Goal: Information Seeking & Learning: Learn about a topic

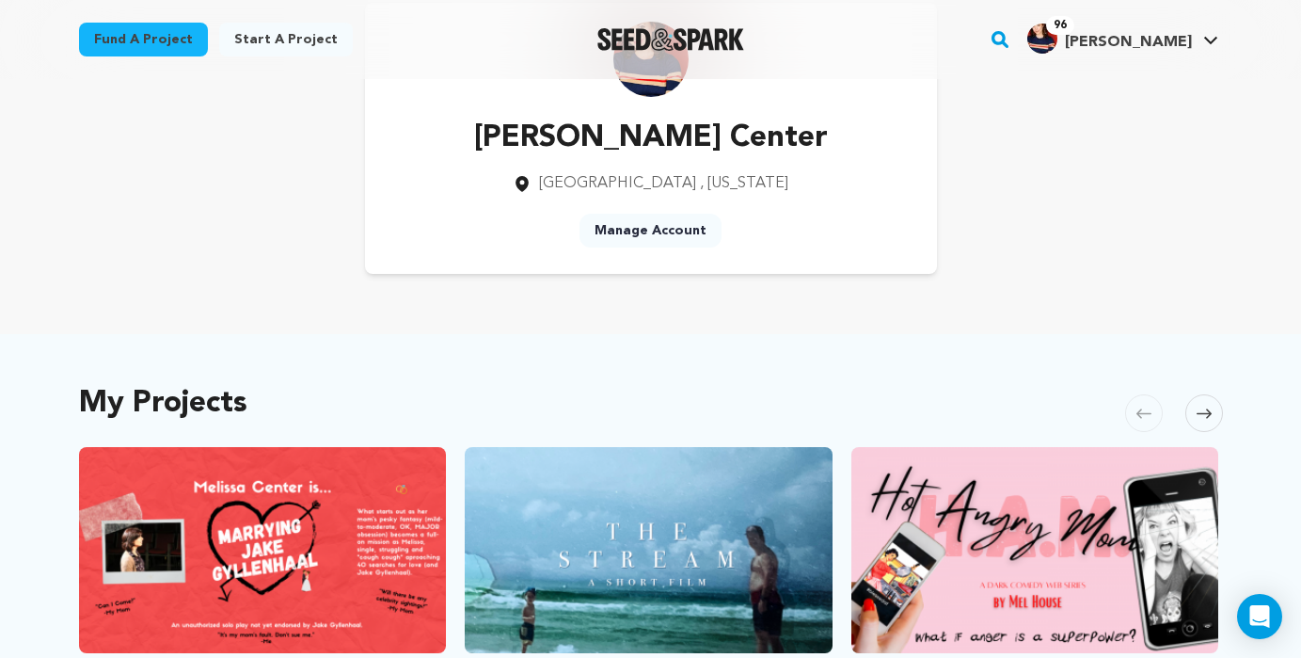
scroll to position [70, 0]
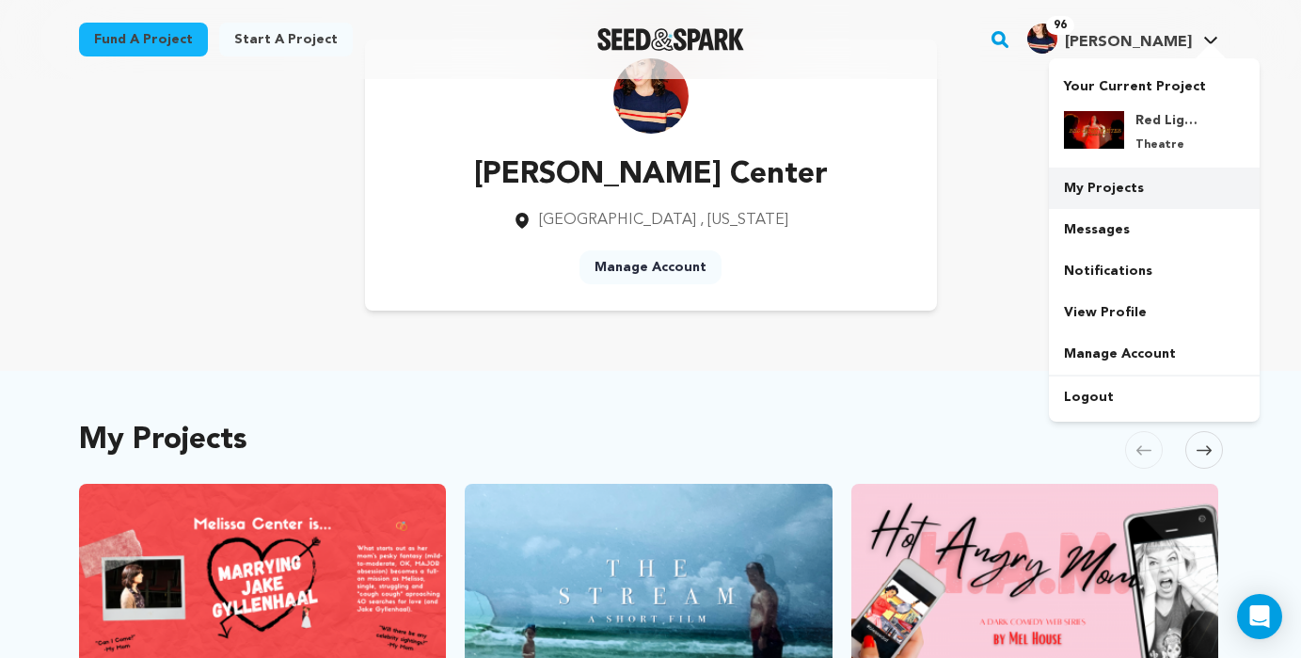
click at [1102, 183] on link "My Projects" at bounding box center [1154, 187] width 211 height 41
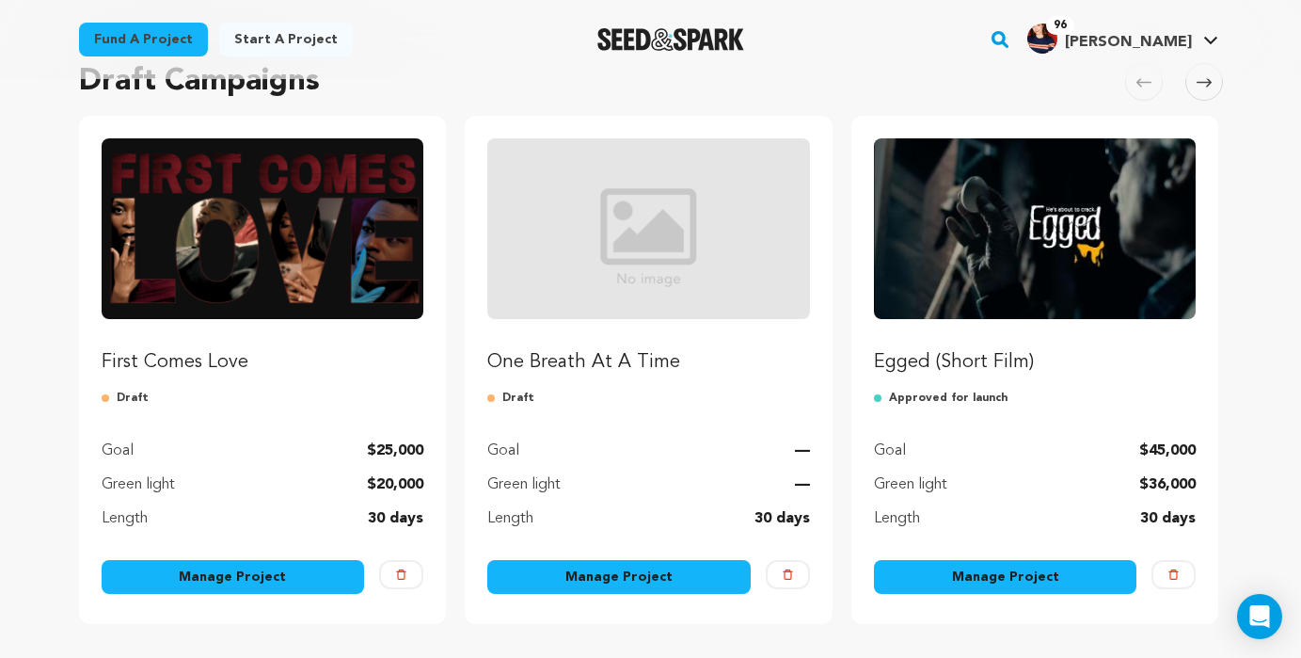
scroll to position [176, 0]
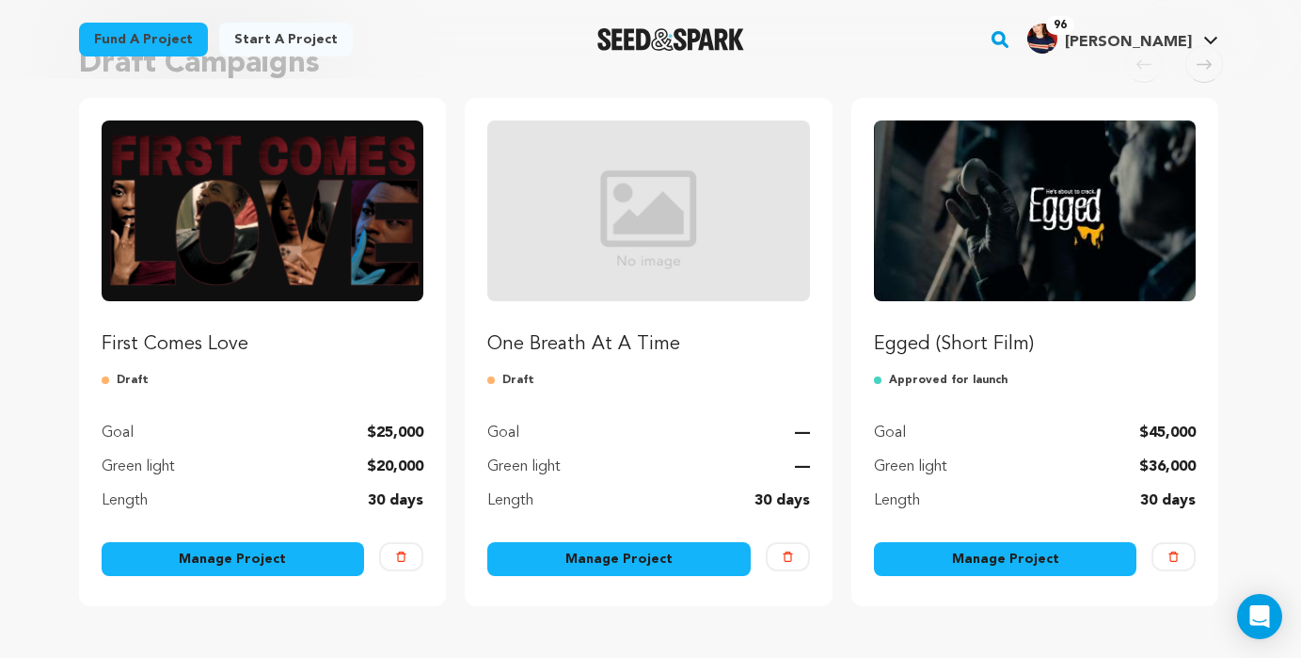
click at [288, 215] on img "Fund First Comes Love" at bounding box center [263, 210] width 323 height 181
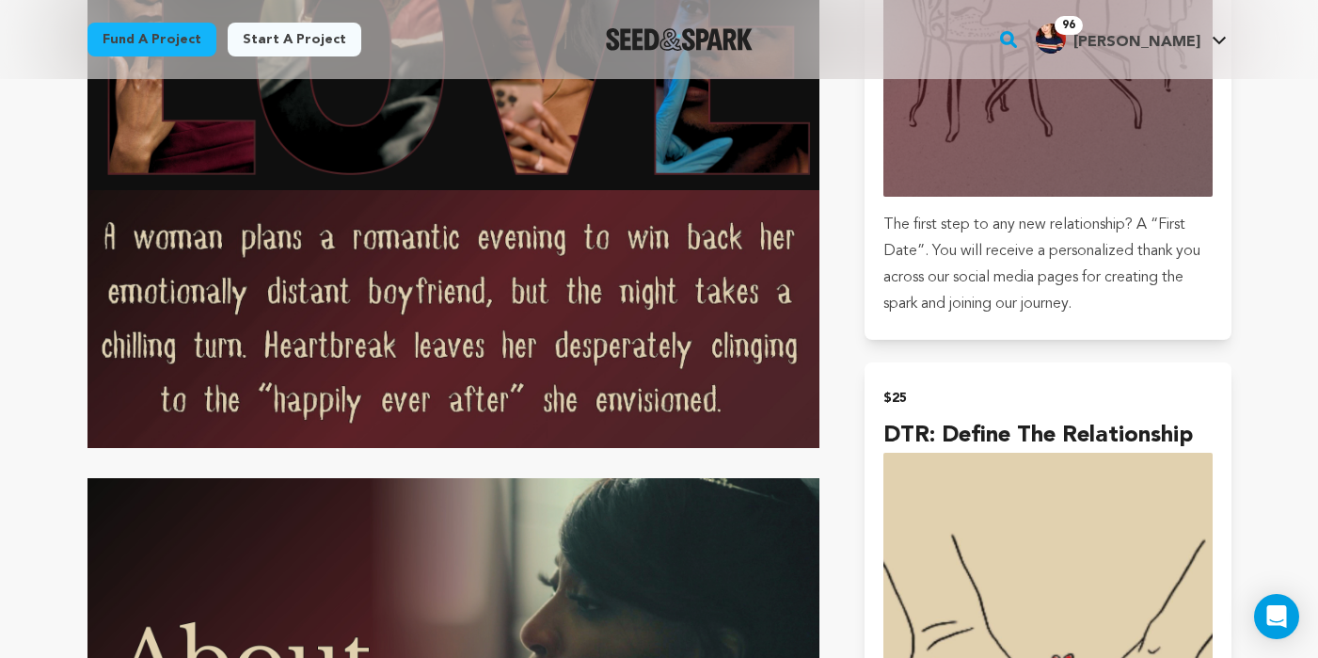
scroll to position [1606, 0]
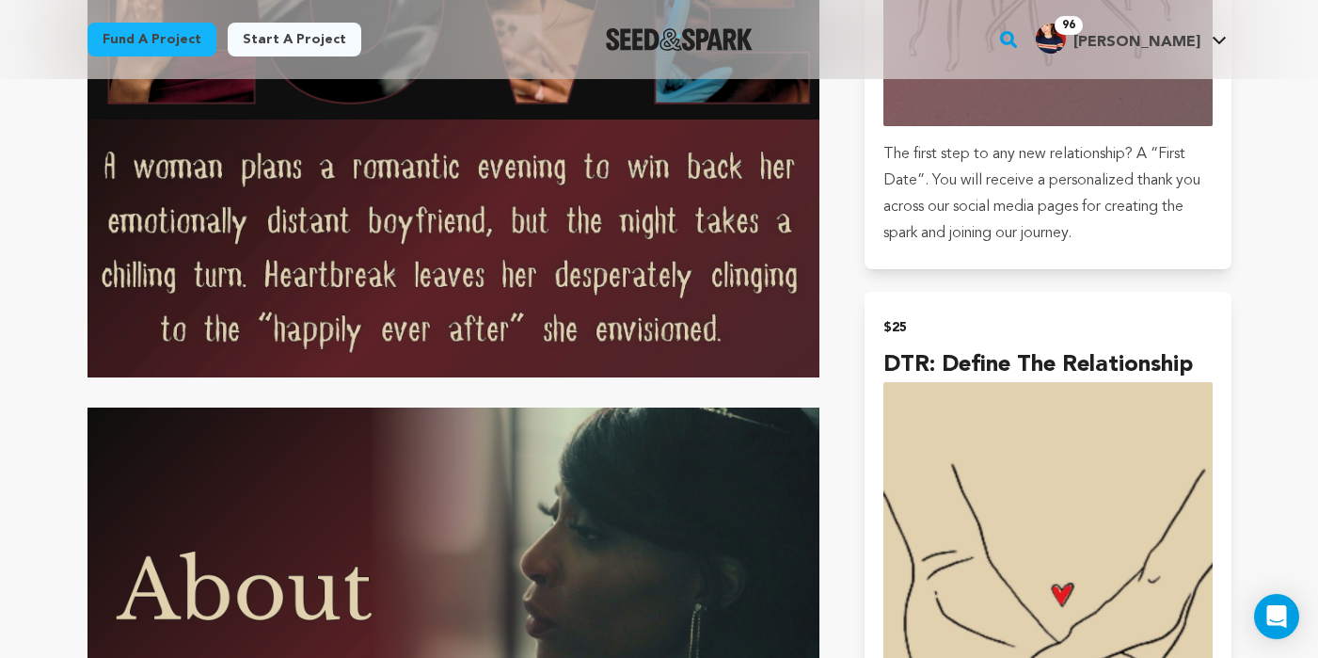
drag, startPoint x: 622, startPoint y: 326, endPoint x: 806, endPoint y: 16, distance: 360.3
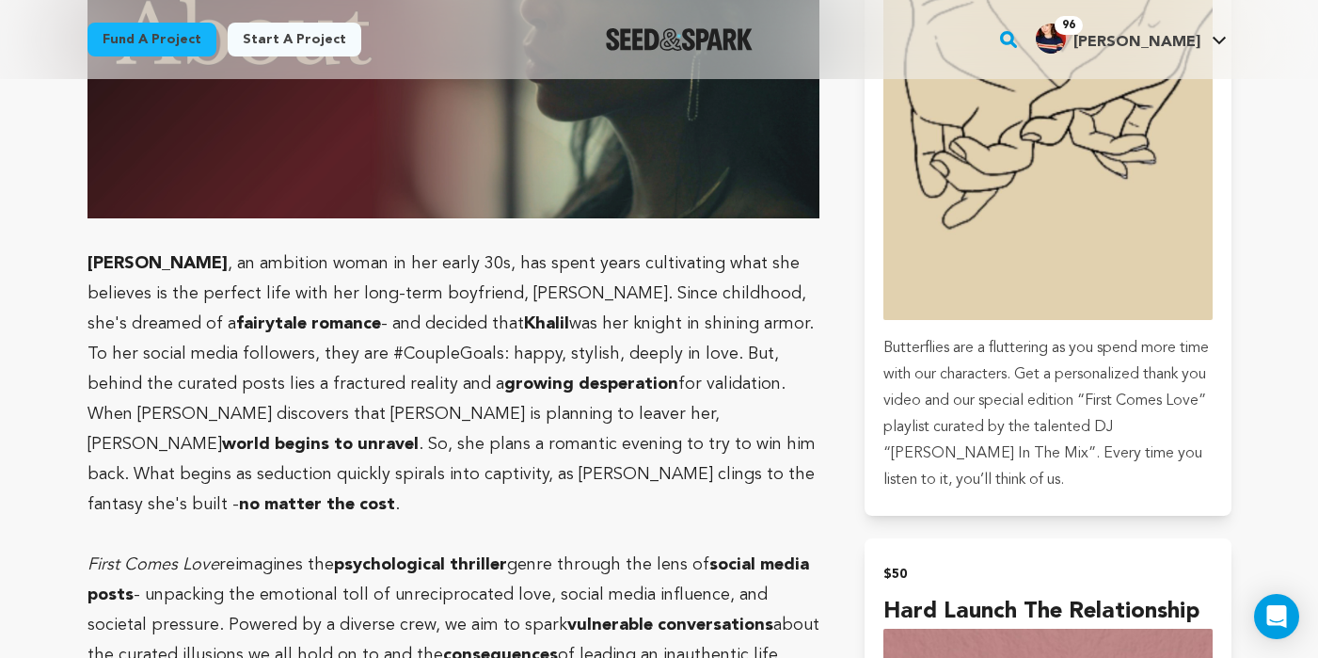
scroll to position [2205, 0]
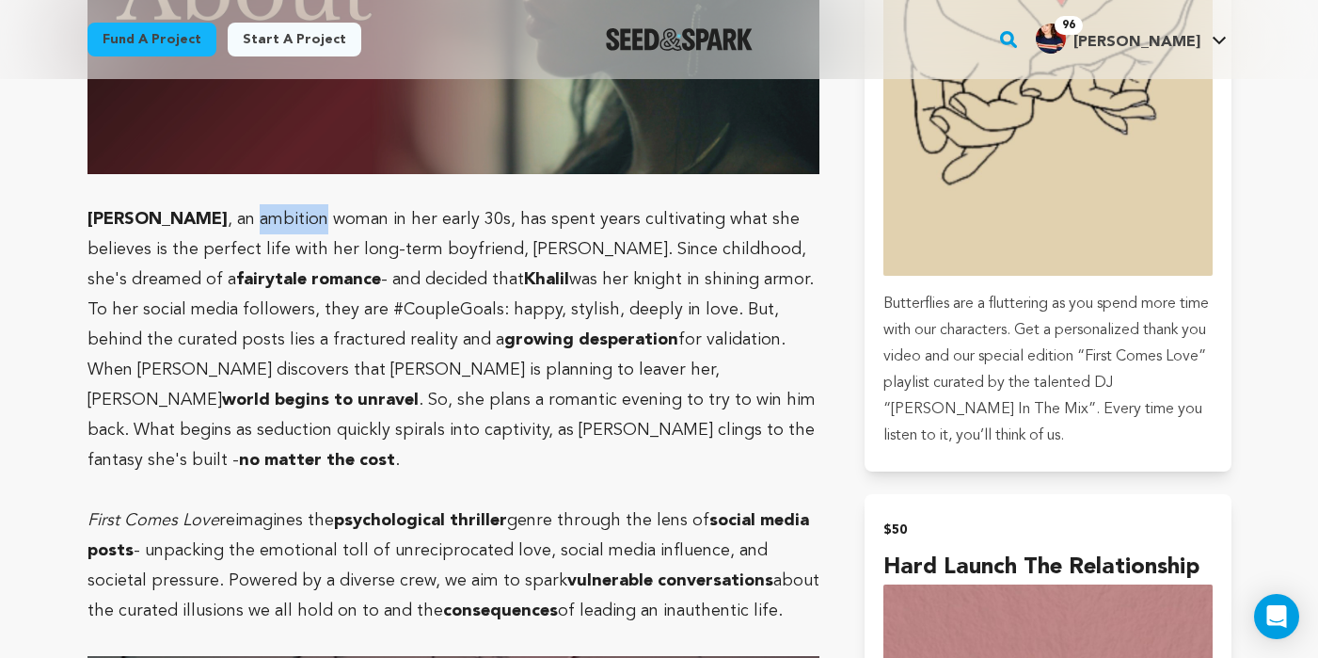
drag, startPoint x: 167, startPoint y: 216, endPoint x: 233, endPoint y: 217, distance: 66.8
click at [233, 217] on p "Taylor , an ambition woman in her early 30s, has spent years cultivating what s…" at bounding box center [454, 339] width 733 height 271
copy p "ambition"
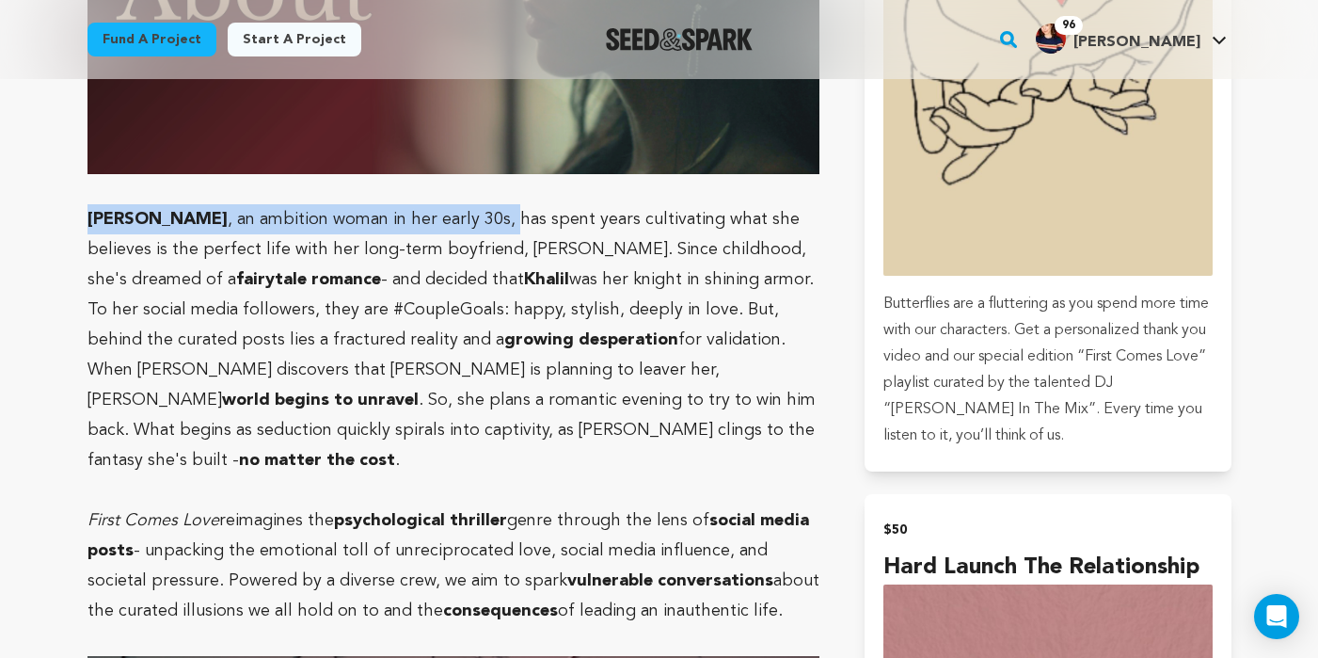
drag, startPoint x: 80, startPoint y: 215, endPoint x: 421, endPoint y: 217, distance: 340.6
copy p "Taylor , an ambition woman in her early 30s,"
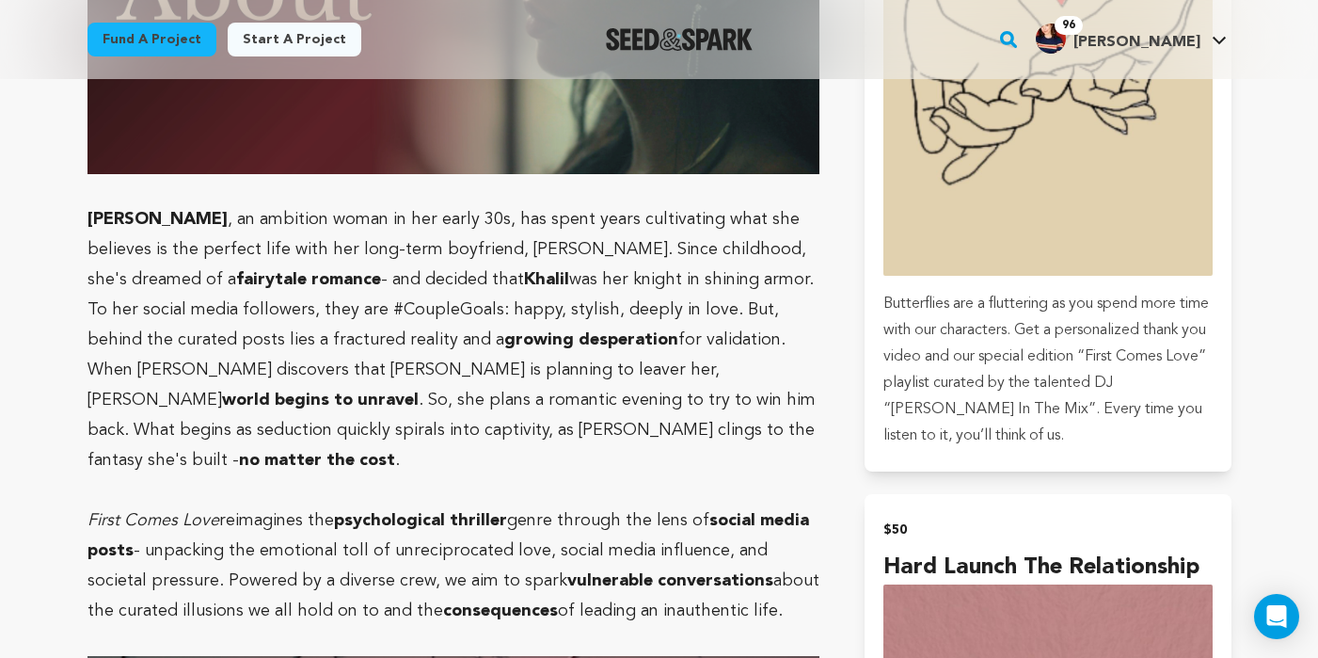
click at [655, 360] on p "Taylor , an ambition woman in her early 30s, has spent years cultivating what s…" at bounding box center [454, 339] width 733 height 271
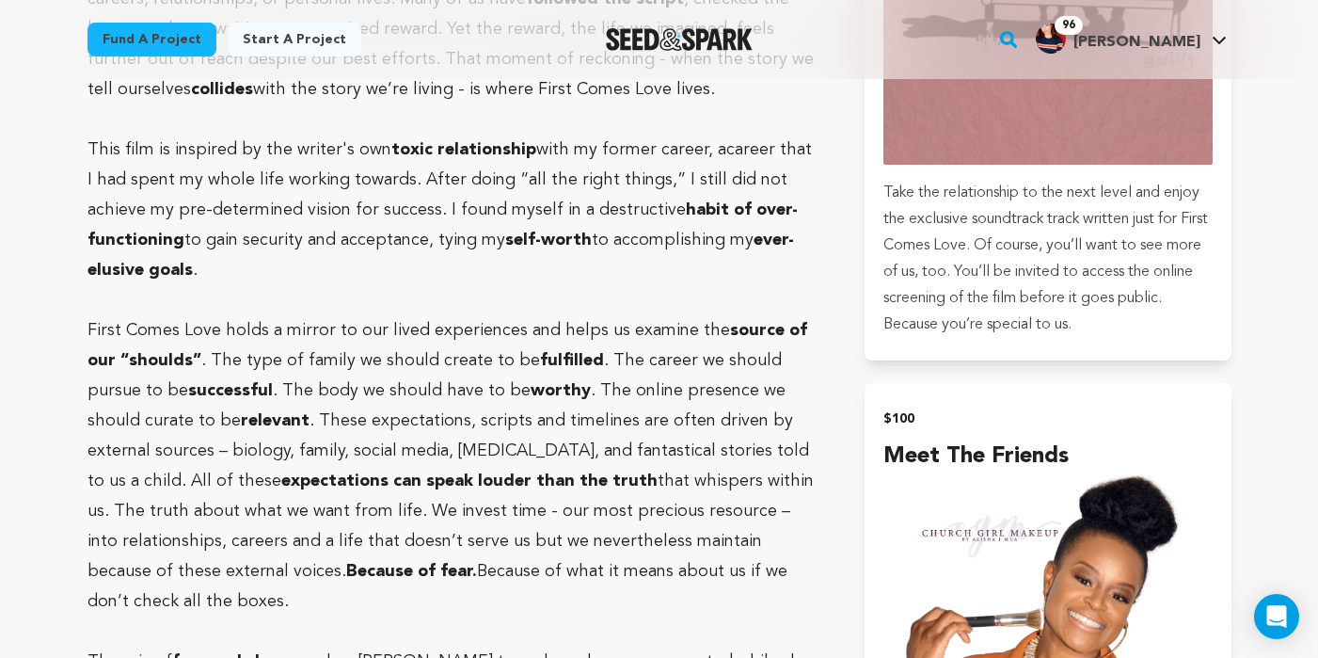
scroll to position [3095, 0]
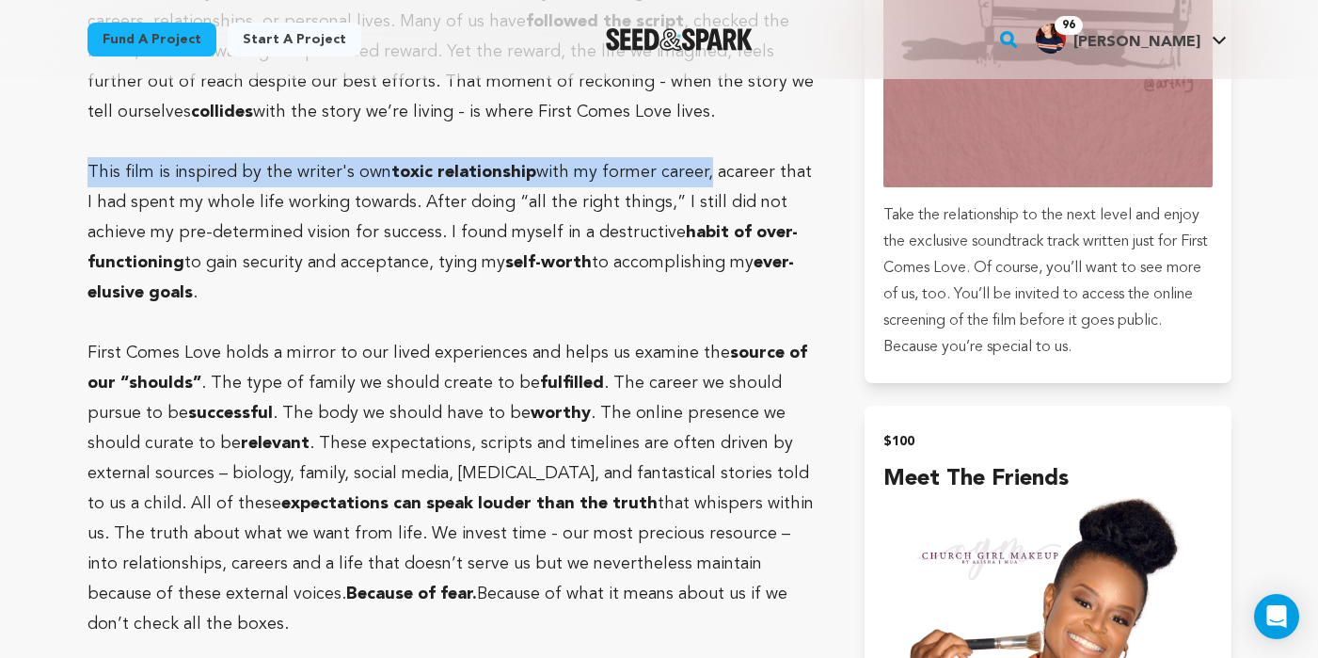
drag, startPoint x: 88, startPoint y: 142, endPoint x: 695, endPoint y: 138, distance: 607.8
click at [695, 157] on p "This film is inspired by the writer's own toxic relationship with my former car…" at bounding box center [454, 232] width 733 height 151
copy p "This film is inspired by the writer's own toxic relationship with my former car…"
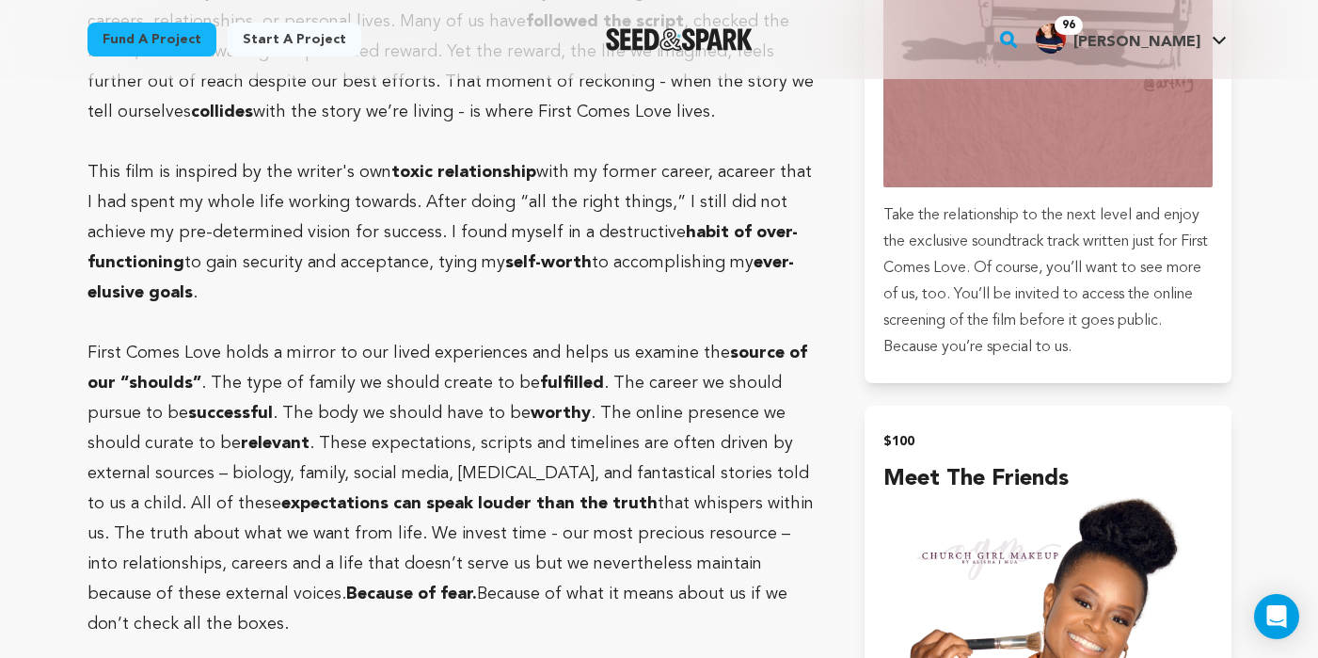
click at [487, 378] on p "First Comes Love holds a mirror to our lived experiences and helps us examine t…" at bounding box center [454, 488] width 733 height 301
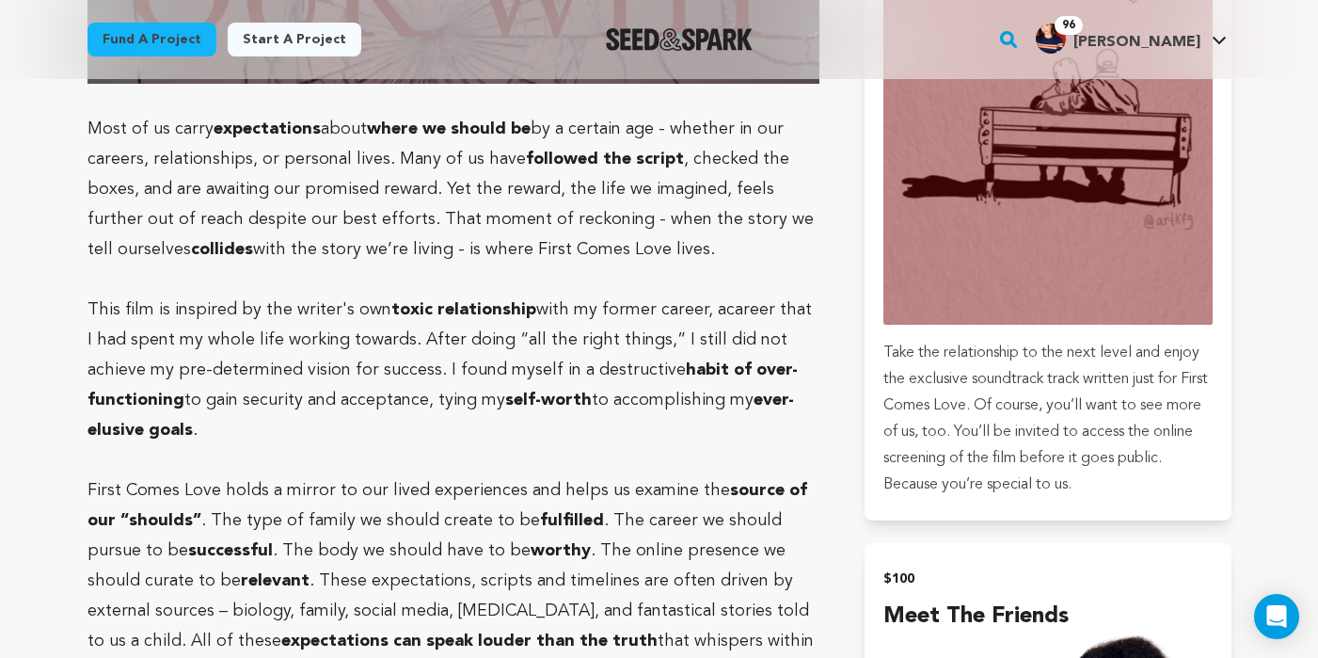
scroll to position [2963, 0]
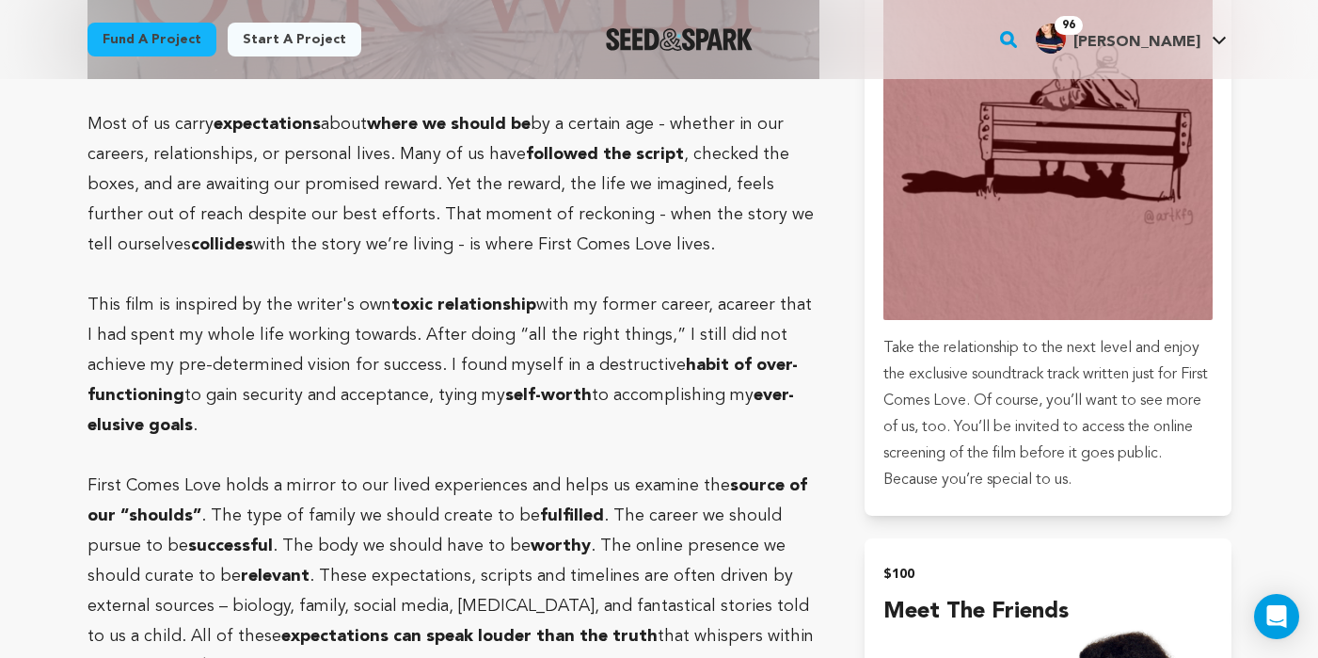
click at [607, 317] on p "This film is inspired by the writer's own toxic relationship with my former car…" at bounding box center [454, 365] width 733 height 151
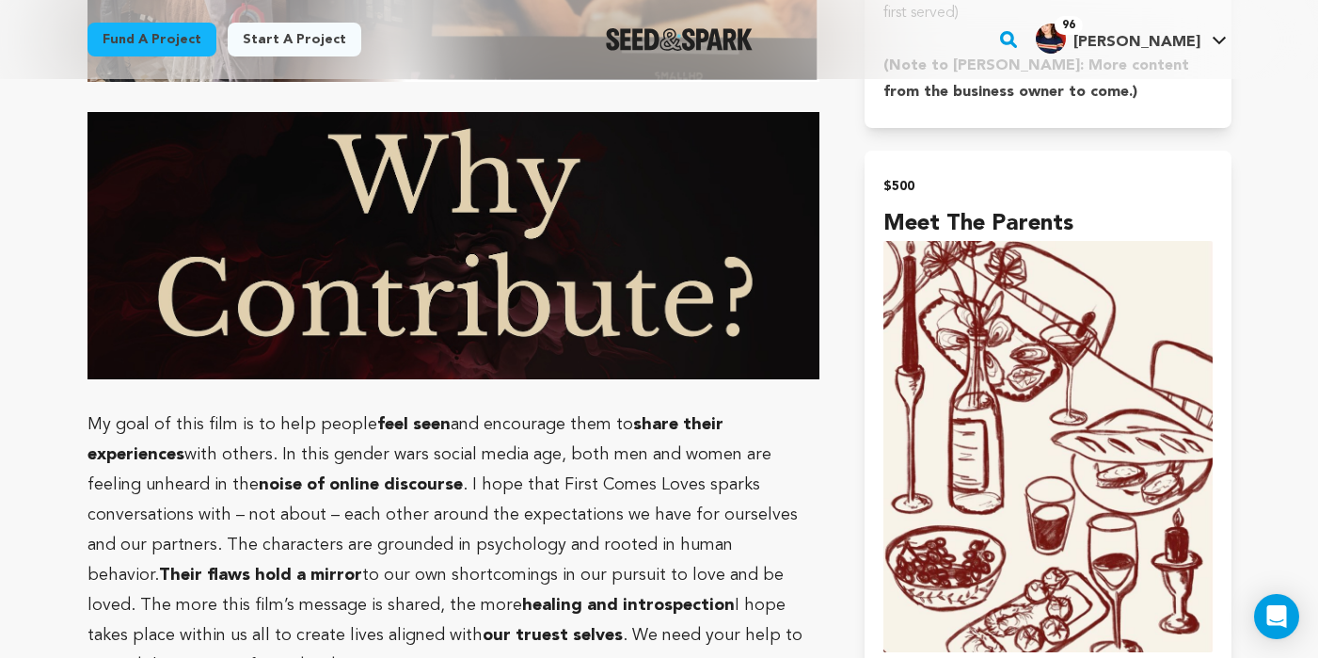
scroll to position [5400, 0]
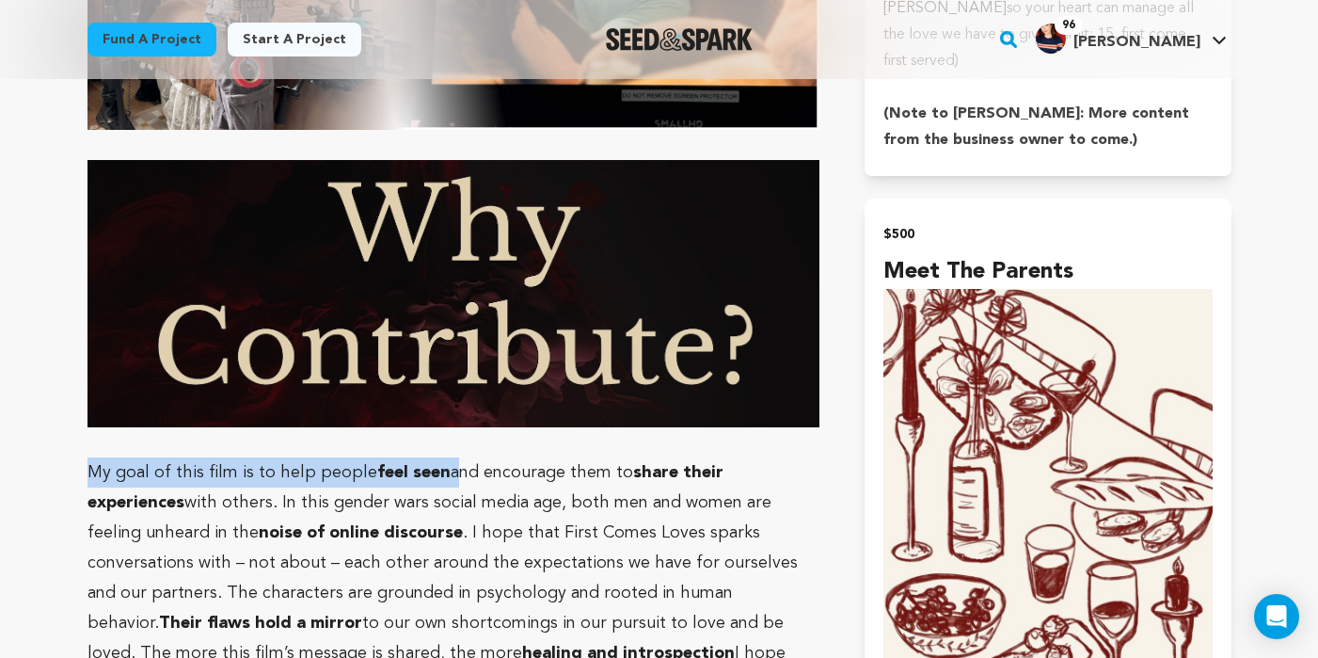
drag, startPoint x: 77, startPoint y: 378, endPoint x: 446, endPoint y: 378, distance: 368.8
copy p "My goal of this film is to help people feel seen"
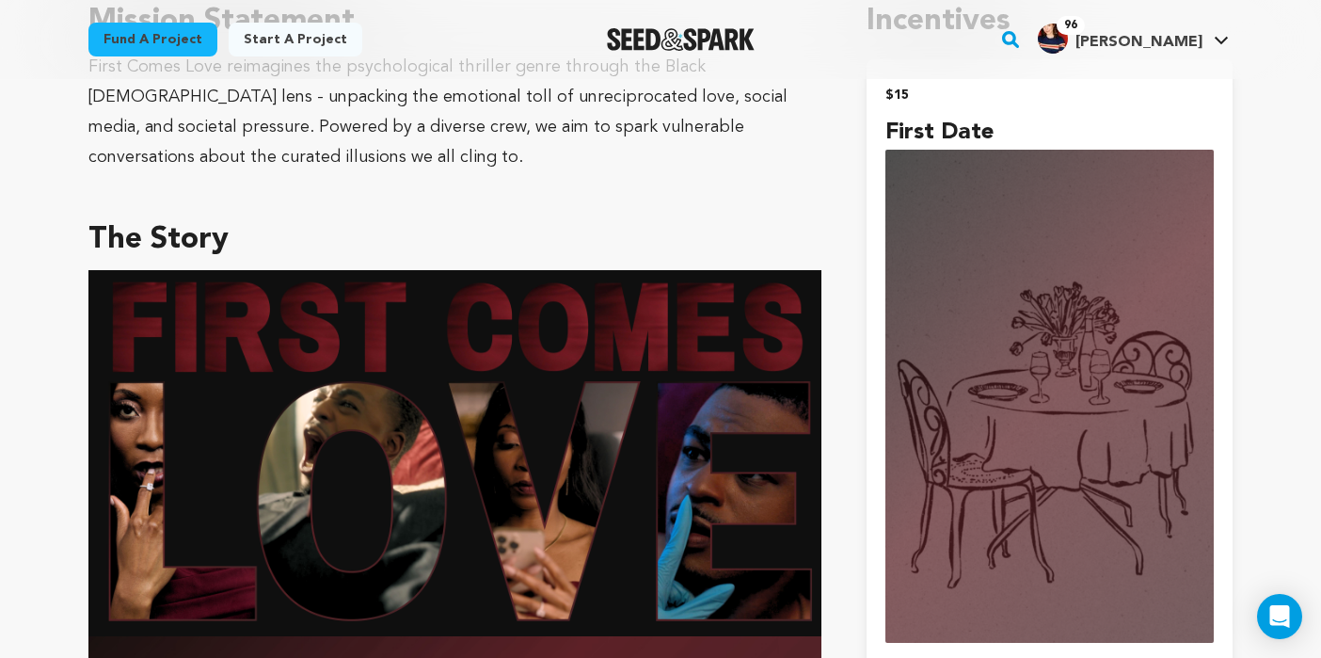
scroll to position [0, 0]
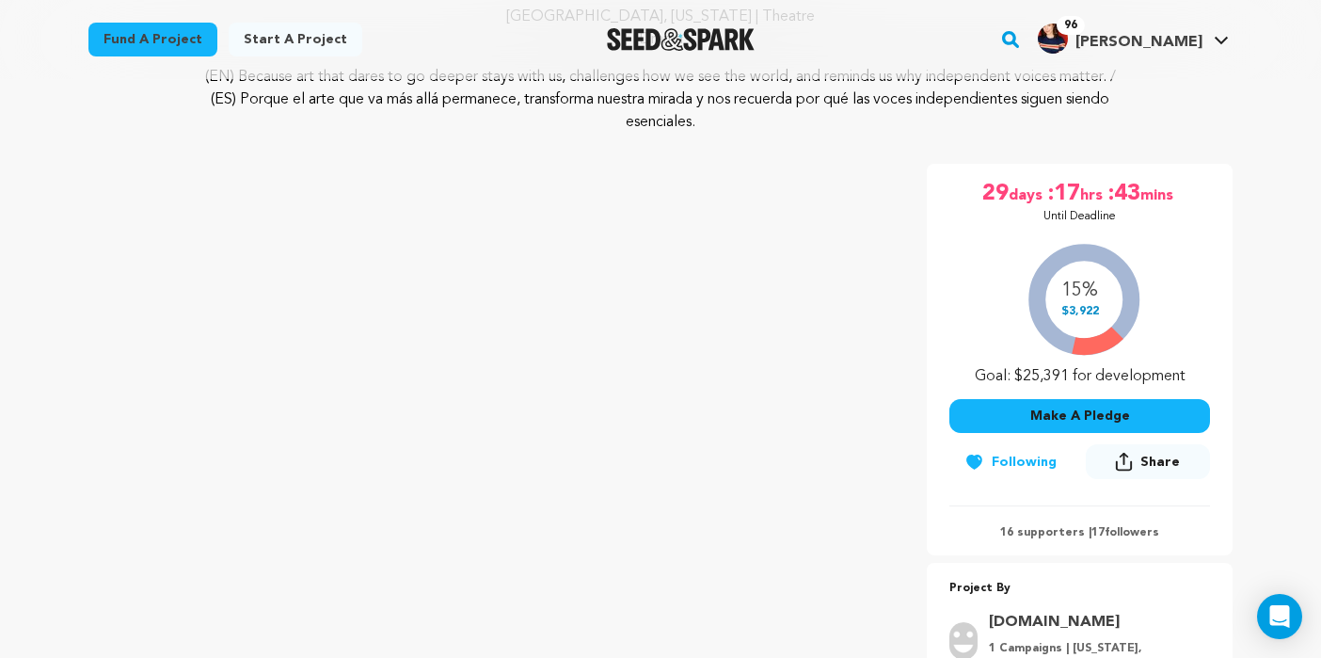
scroll to position [275, 0]
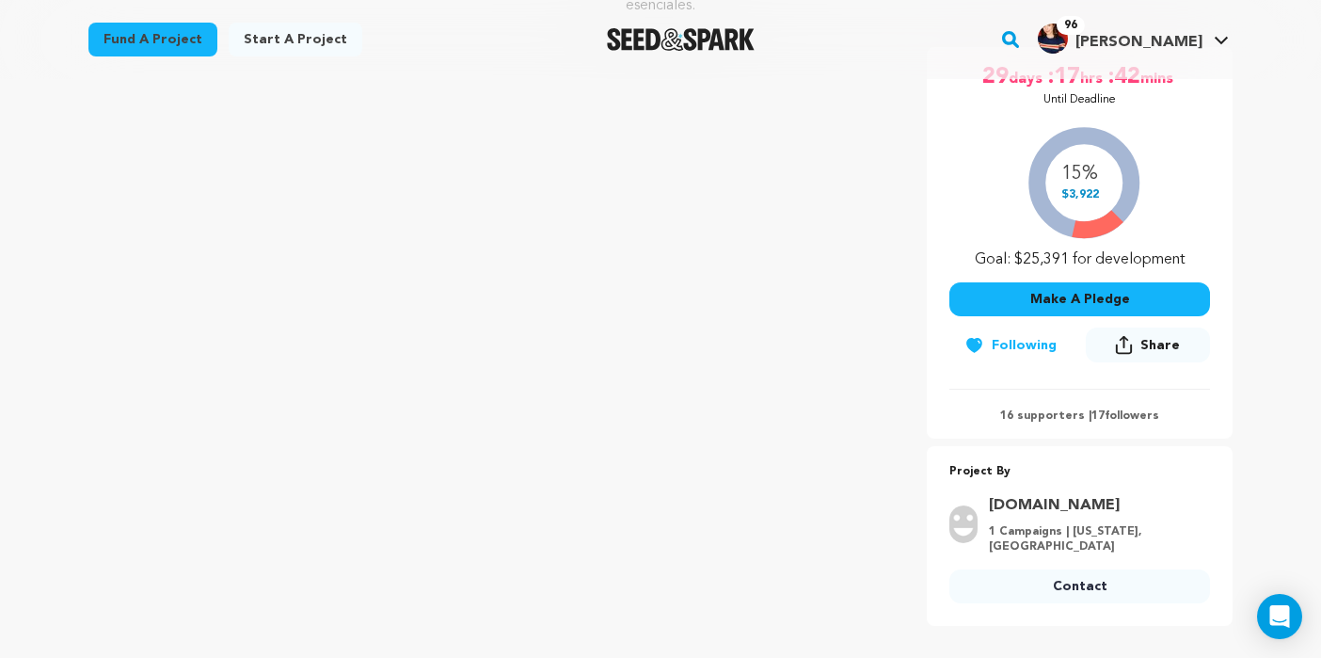
scroll to position [387, 0]
